Goal: Check status: Check status

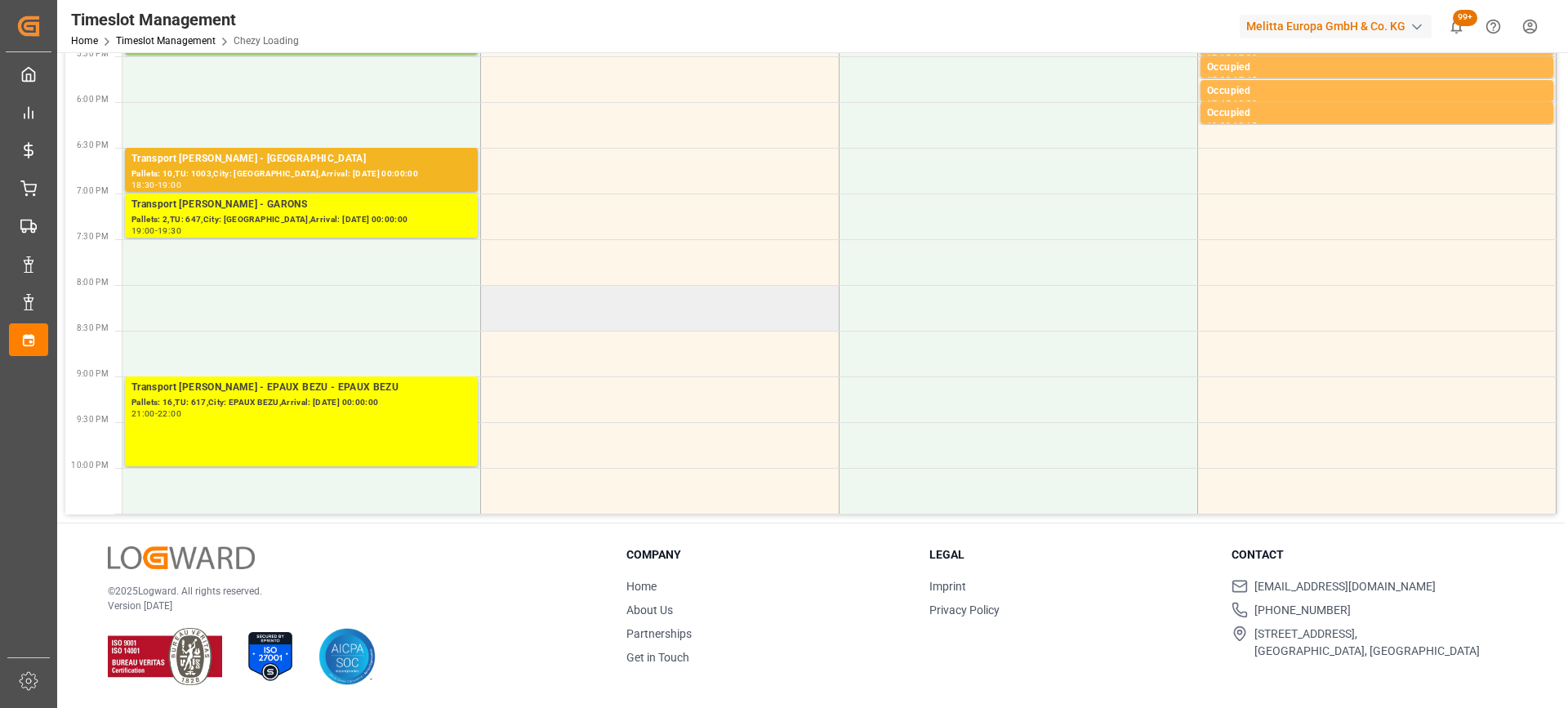
scroll to position [823, 0]
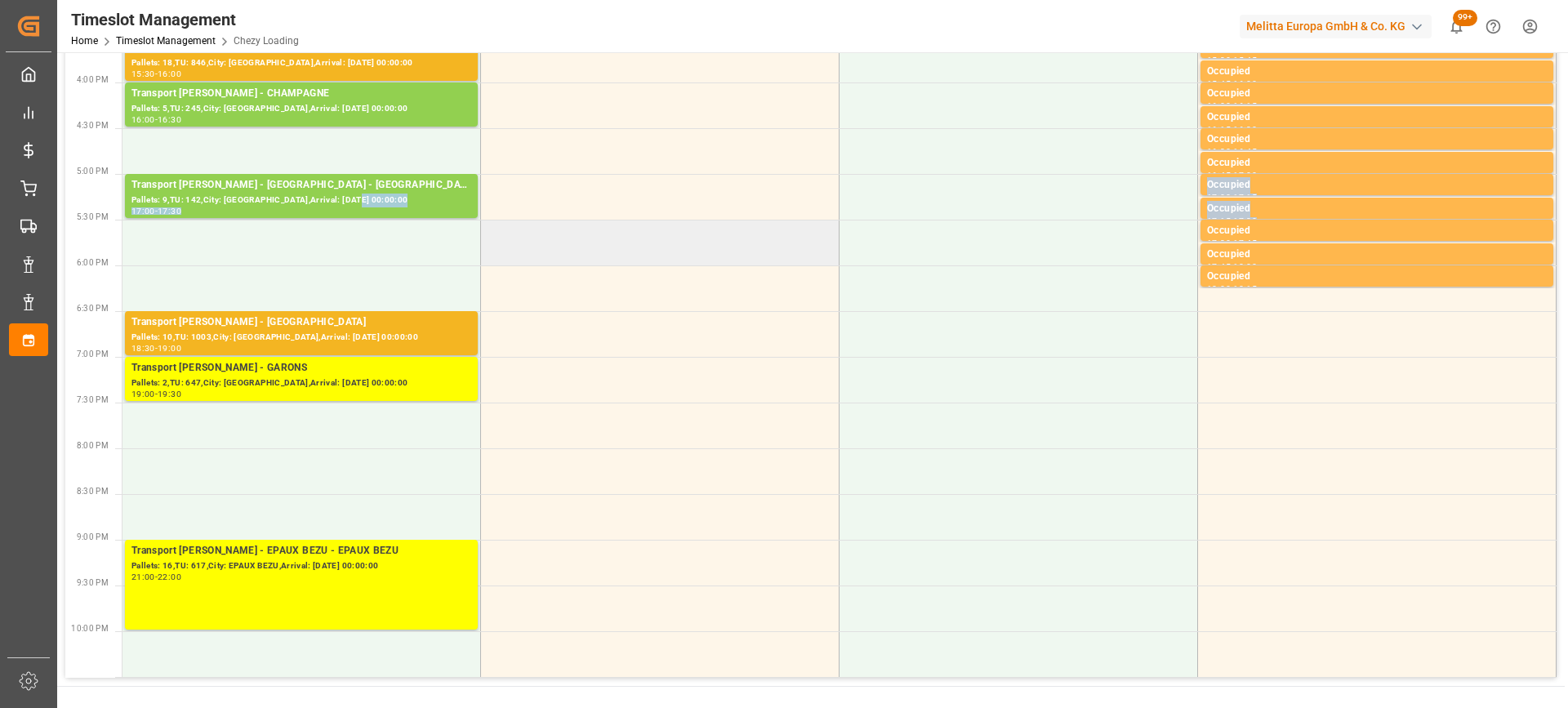
click at [666, 244] on tbody "Transport [PERSON_NAME] - [PERSON_NAME] Pallets: ,TU: 142,City: [GEOGRAPHIC_DAT…" at bounding box center [839, 14] width 1434 height 1326
